Goal: Find specific page/section: Find specific page/section

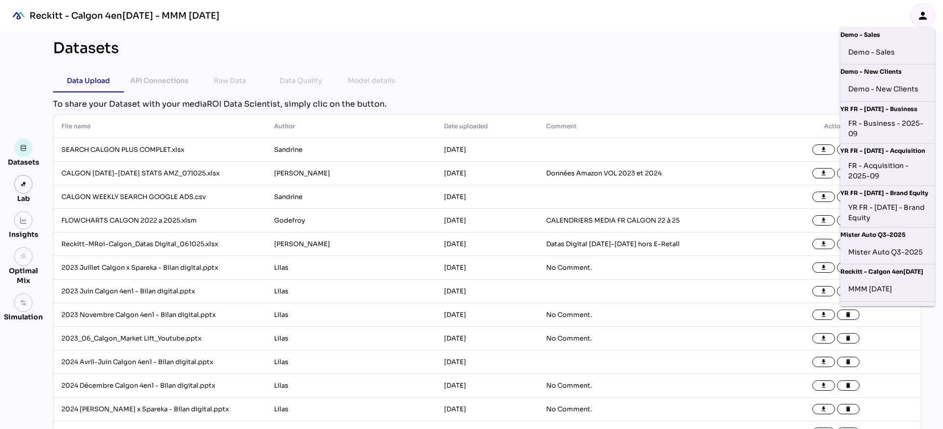
scroll to position [75, 0]
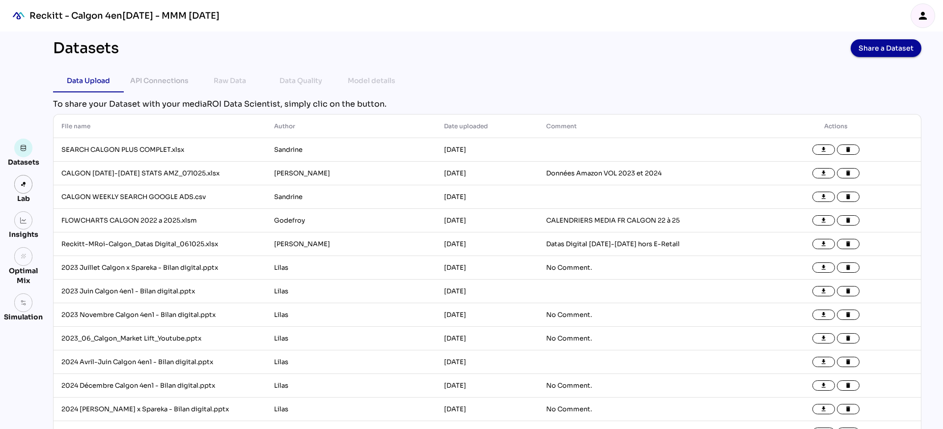
click at [917, 17] on icon "person" at bounding box center [923, 16] width 12 height 12
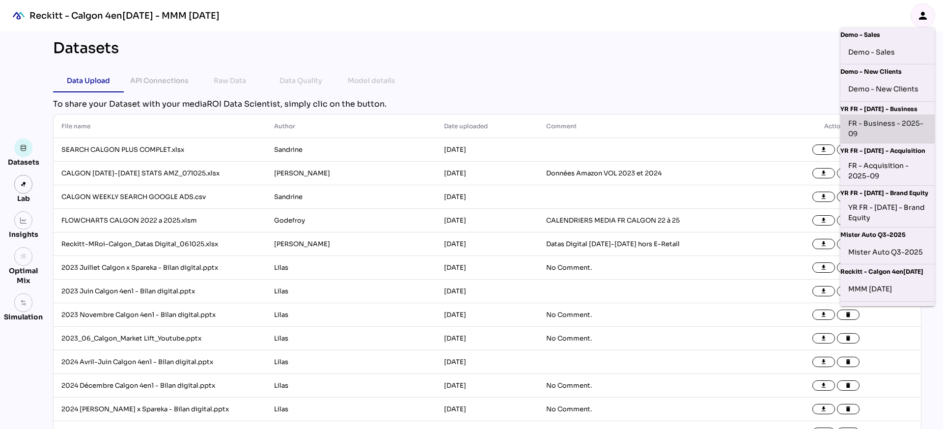
scroll to position [186, 0]
